Goal: Go to known website: Go to known website

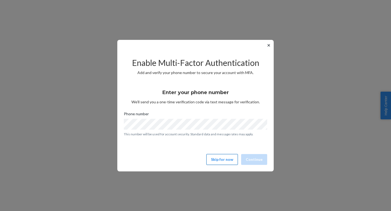
click at [215, 158] on button "Skip for now" at bounding box center [221, 159] width 31 height 11
click at [218, 160] on button "Skip for now" at bounding box center [221, 159] width 31 height 11
